Goal: Task Accomplishment & Management: Manage account settings

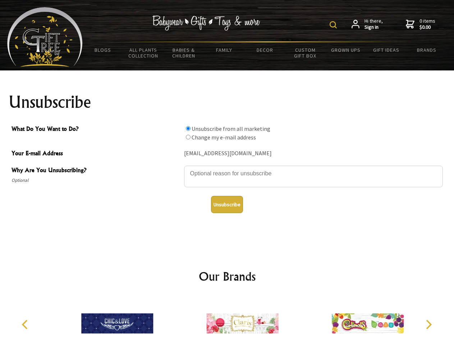
click at [335, 25] on img at bounding box center [333, 24] width 7 height 7
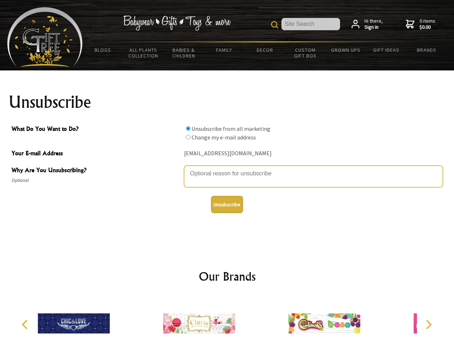
click at [227, 168] on textarea "Why Are You Unsubscribing?" at bounding box center [313, 177] width 259 height 22
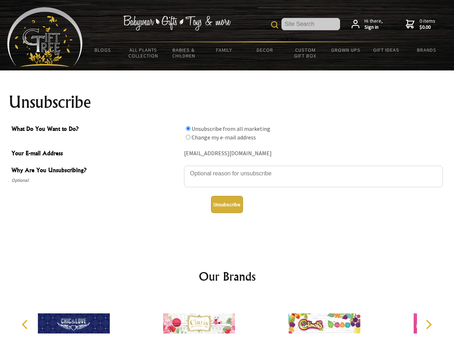
click at [188, 128] on input "What Do You Want to Do?" at bounding box center [188, 128] width 5 height 5
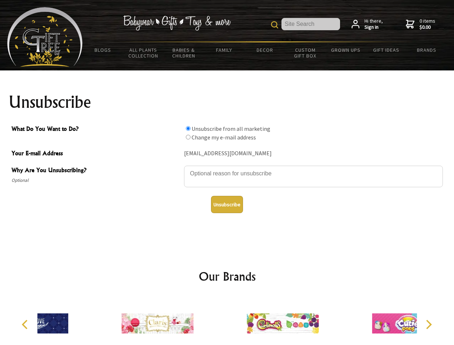
click at [188, 137] on input "What Do You Want to Do?" at bounding box center [188, 137] width 5 height 5
radio input "true"
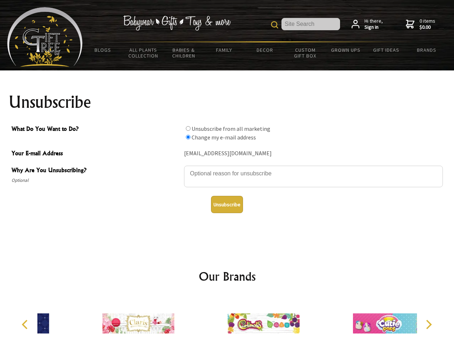
click at [227, 205] on button "Unsubscribe" at bounding box center [227, 204] width 32 height 17
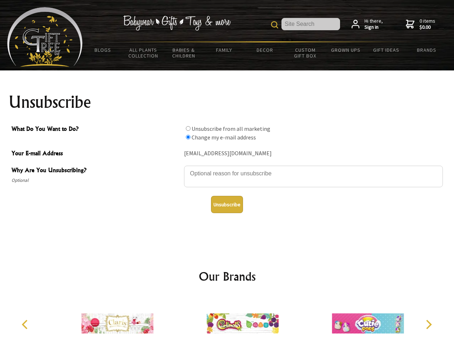
click at [26, 325] on icon "Previous" at bounding box center [25, 324] width 9 height 9
click at [429, 325] on icon "Next" at bounding box center [428, 324] width 9 height 9
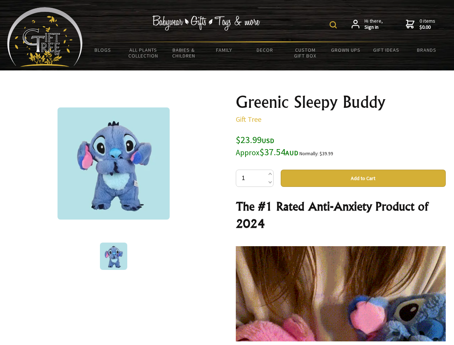
click at [335, 25] on img at bounding box center [333, 24] width 7 height 7
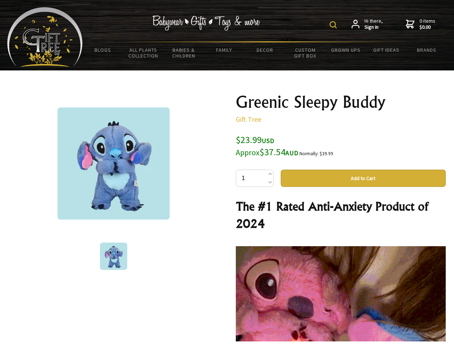
click at [114, 164] on img at bounding box center [114, 164] width 112 height 112
